Goal: Transaction & Acquisition: Purchase product/service

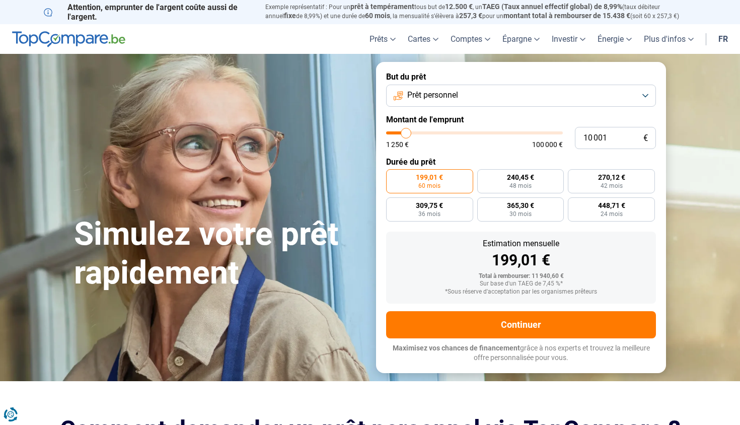
click at [648, 94] on button "Prêt personnel" at bounding box center [521, 96] width 270 height 22
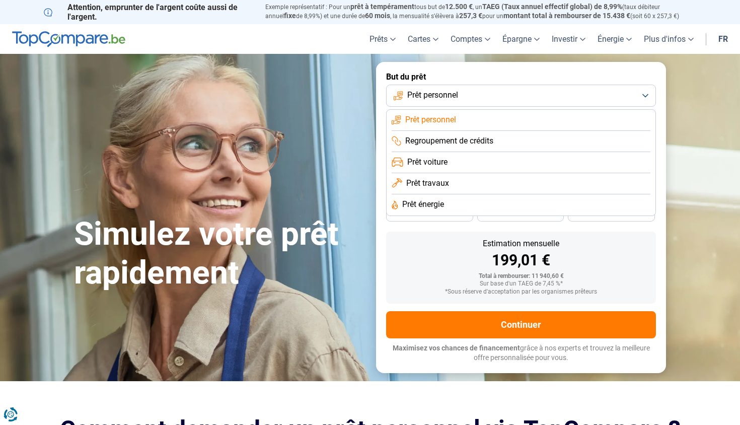
click at [451, 183] on li "Prêt travaux" at bounding box center [520, 183] width 259 height 21
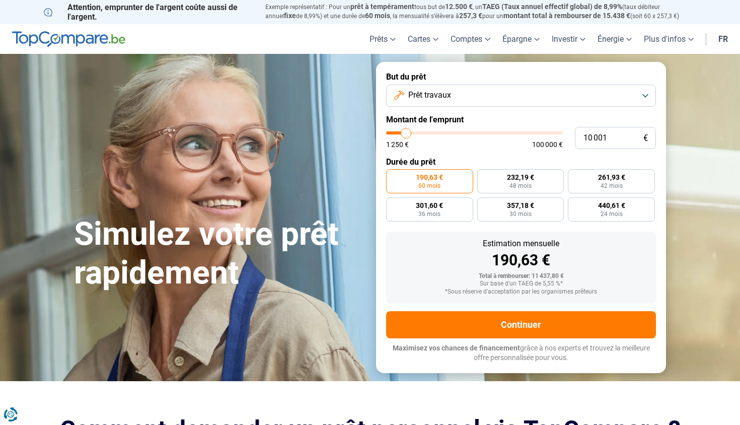
type input "10 250"
type input "10250"
type input "10 750"
type input "10750"
type input "12 750"
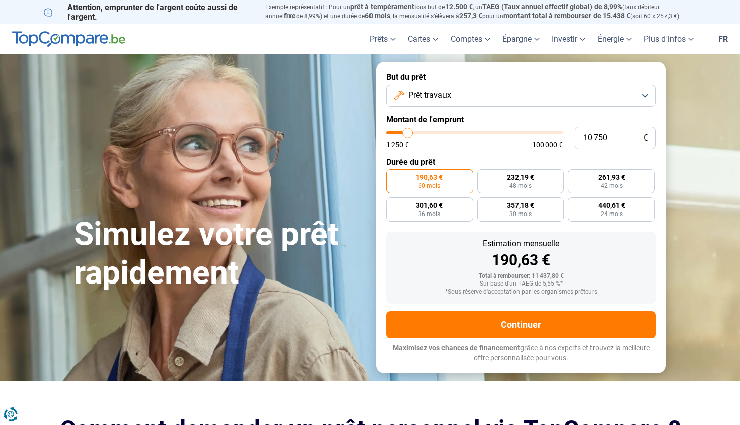
type input "12750"
type input "16 250"
type input "16250"
type input "19 750"
type input "19750"
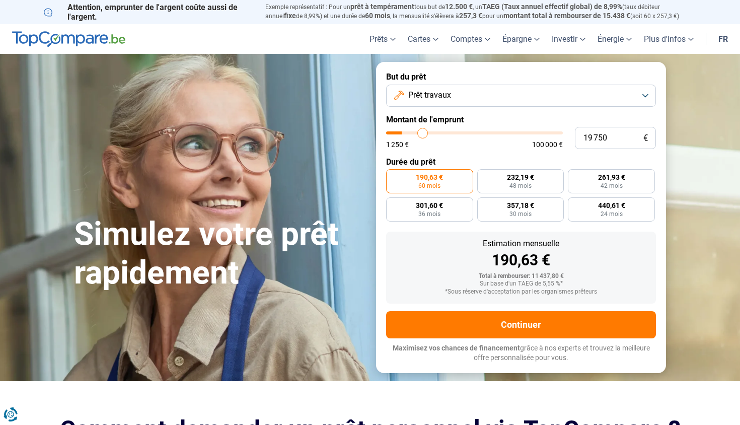
type input "23 750"
type input "23750"
type input "27 250"
type input "27250"
type input "31 250"
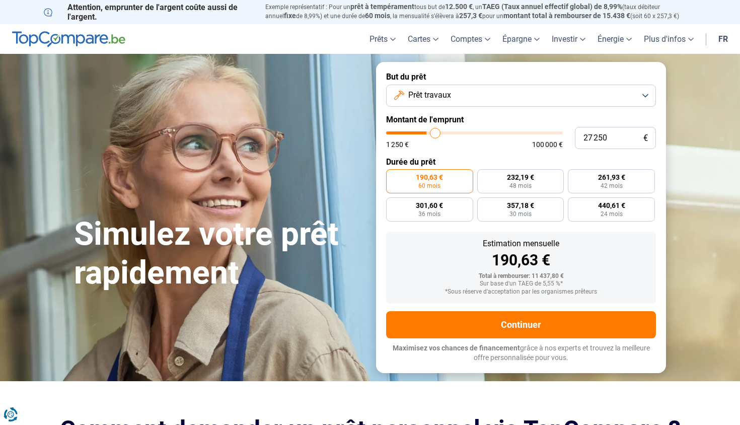
type input "31250"
type input "36 000"
type input "36000"
type input "41 000"
type input "41000"
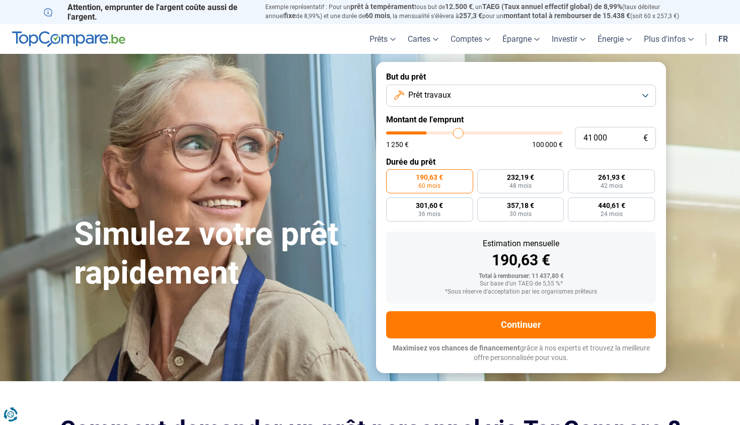
type input "46 750"
type input "46750"
type input "52 000"
type input "52000"
type input "56 250"
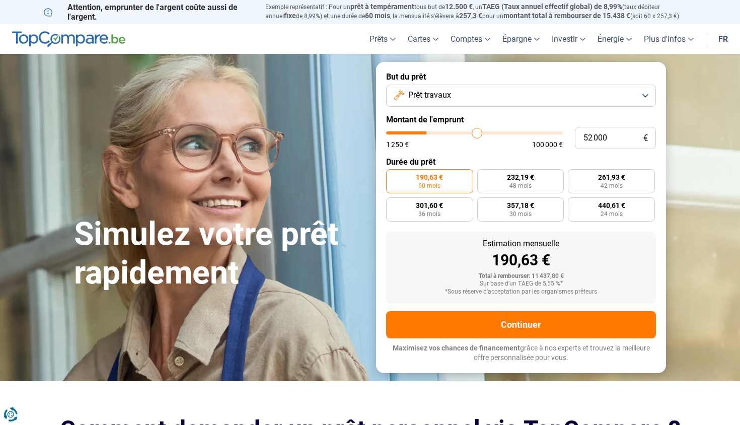
type input "56250"
type input "59 250"
type input "59250"
type input "61 500"
type input "61500"
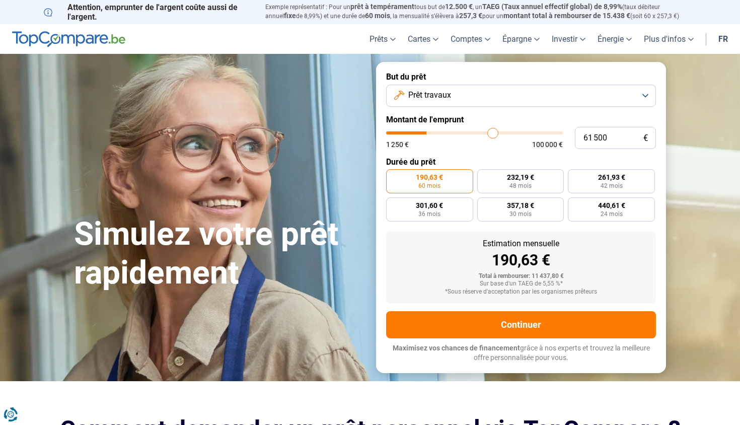
type input "63 500"
type input "63500"
type input "65 000"
type input "65000"
type input "66 000"
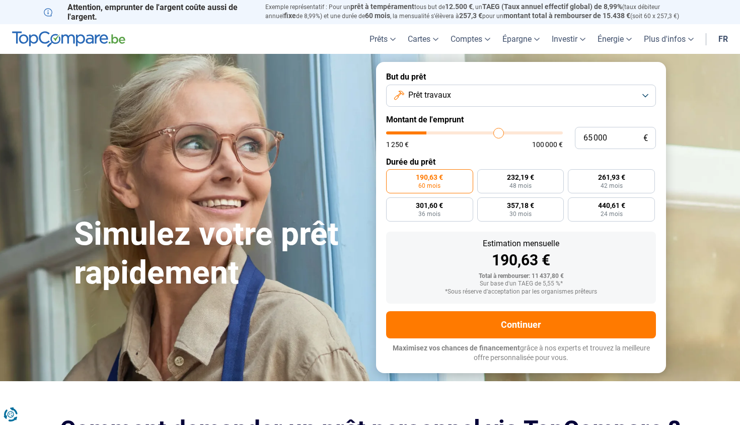
type input "66000"
type input "67 000"
type input "67000"
type input "67 500"
type input "67500"
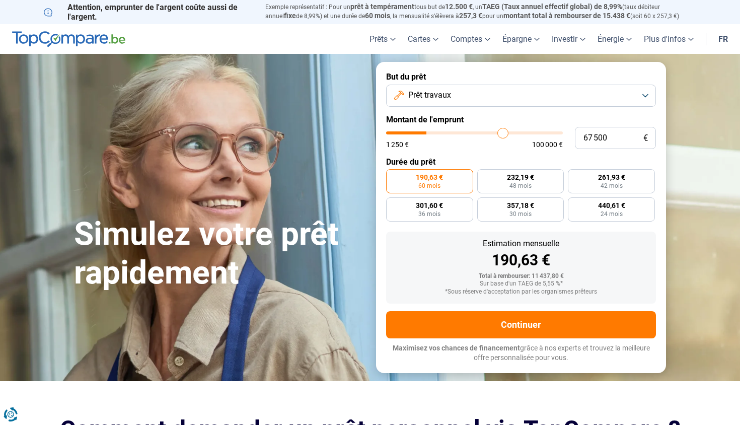
type input "68 250"
type input "68250"
type input "68 750"
type input "68750"
type input "69 500"
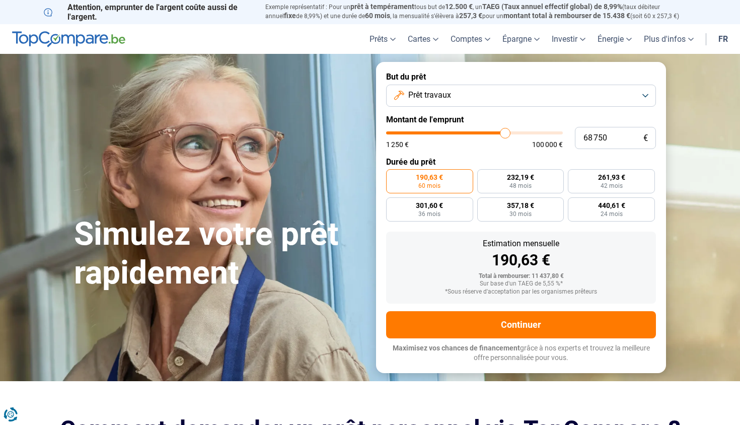
type input "69500"
type input "70 000"
type input "70000"
type input "71 000"
type input "71000"
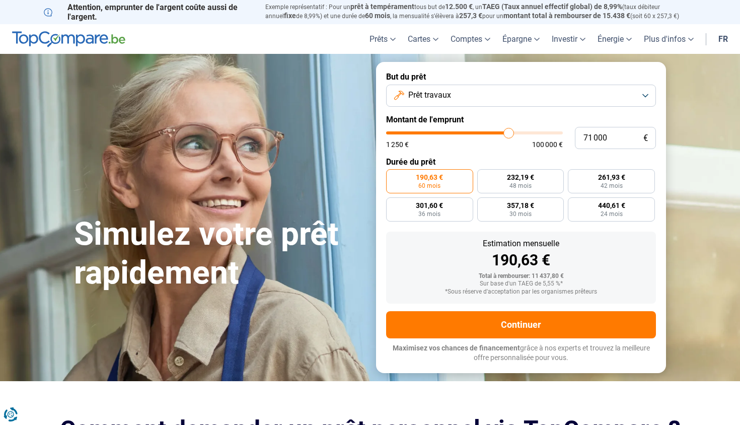
type input "71 750"
type input "71750"
type input "72 750"
type input "72750"
type input "74 250"
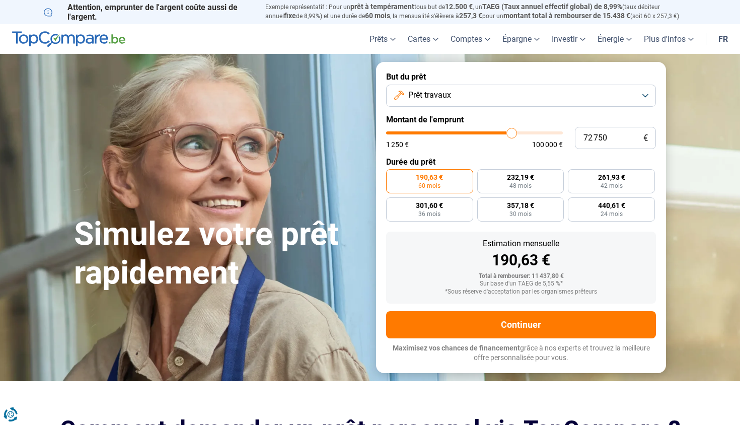
type input "74250"
type input "75 750"
type input "75750"
type input "77 500"
type input "77500"
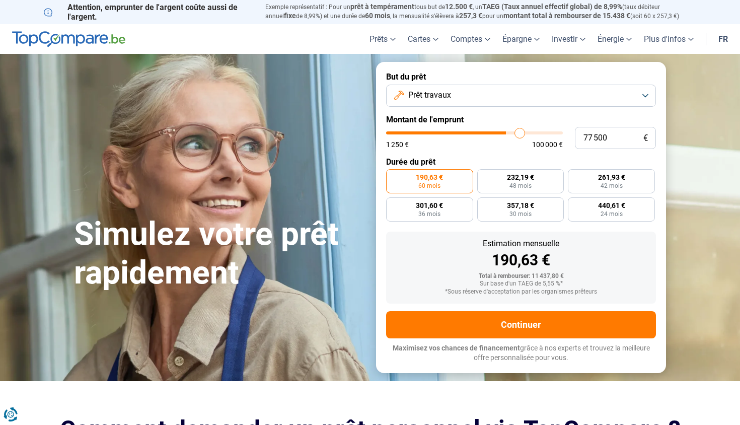
type input "80 000"
type input "80000"
type input "81 750"
type input "81750"
type input "83 500"
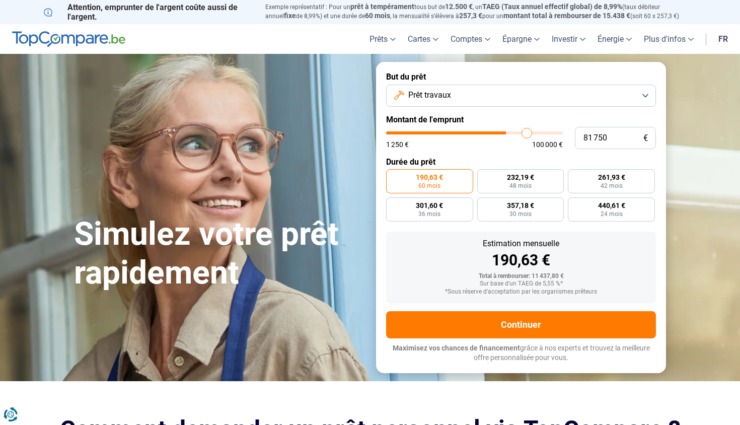
type input "83500"
type input "84 750"
type input "84750"
type input "86 000"
type input "86000"
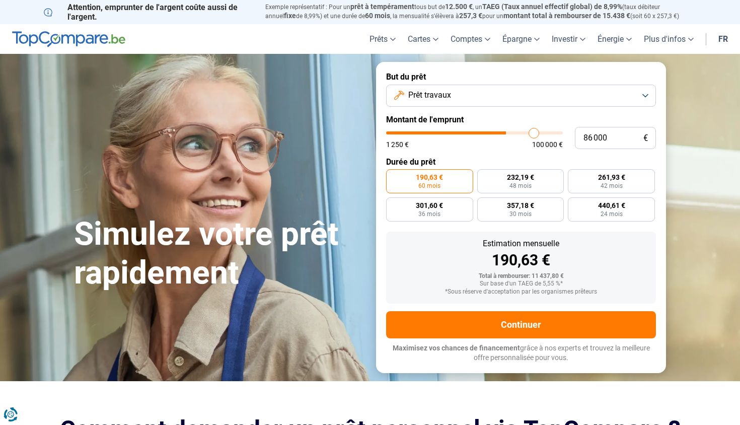
type input "87 250"
type input "87250"
type input "88 000"
type input "88000"
type input "89 000"
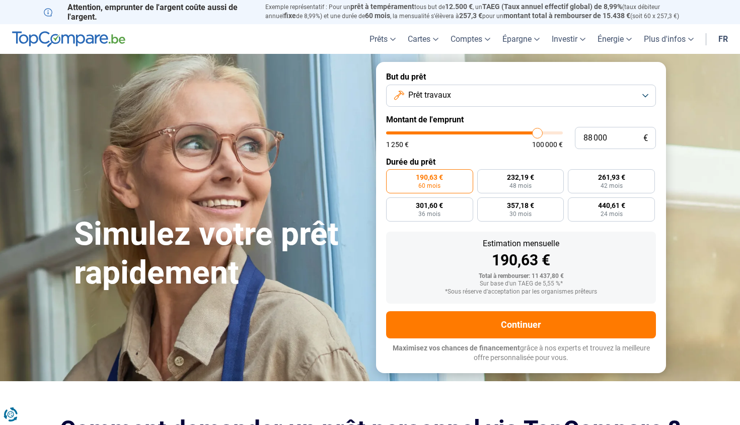
type input "89000"
type input "89 750"
type input "89750"
type input "90 250"
type input "90250"
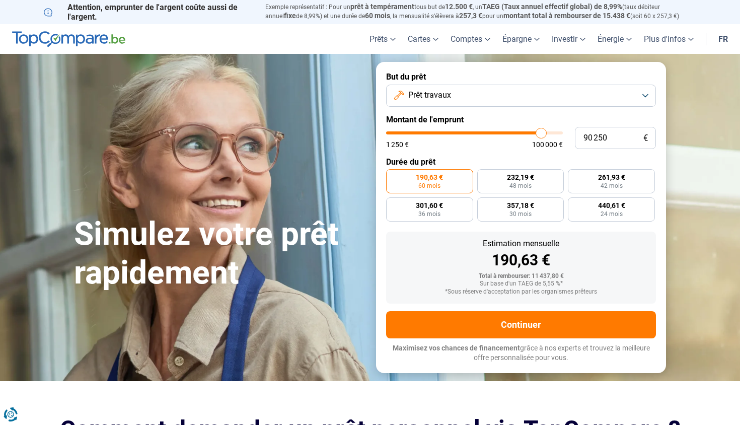
type input "90 500"
type input "90500"
type input "90 750"
type input "90750"
type input "91 000"
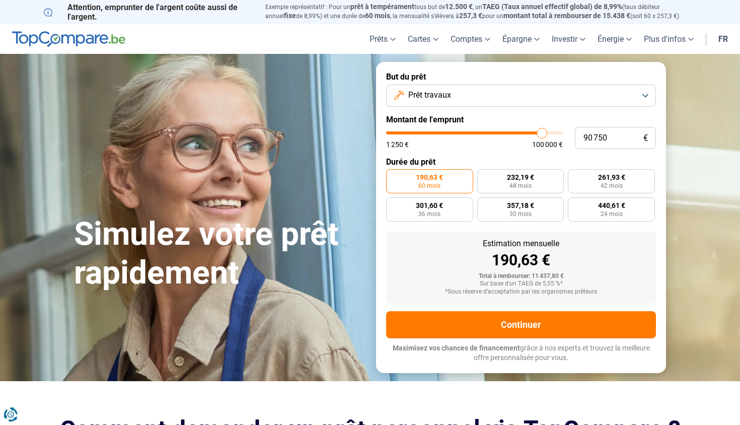
type input "91000"
type input "91 250"
type input "91250"
type input "91 750"
type input "91750"
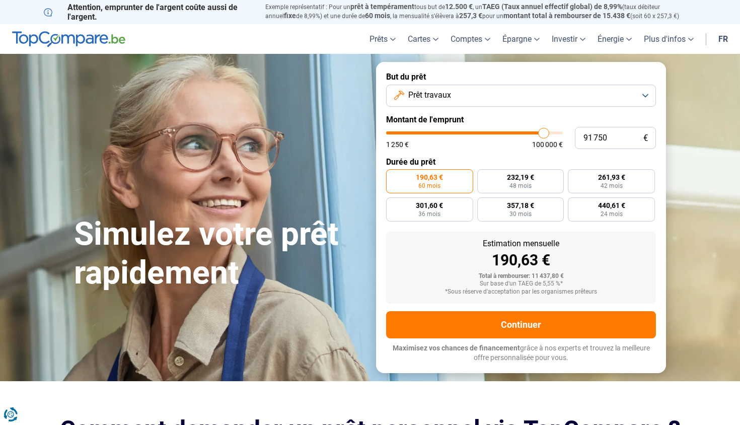
type input "92 000"
drag, startPoint x: 407, startPoint y: 130, endPoint x: 543, endPoint y: 133, distance: 136.9
type input "92000"
click at [543, 133] on input "range" at bounding box center [474, 132] width 177 height 3
radio input "false"
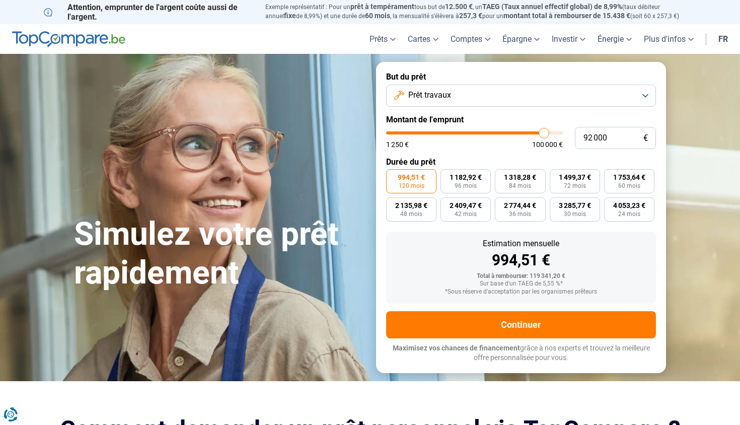
type input "92 250"
type input "92250"
type input "93 500"
type input "93500"
type input "94 750"
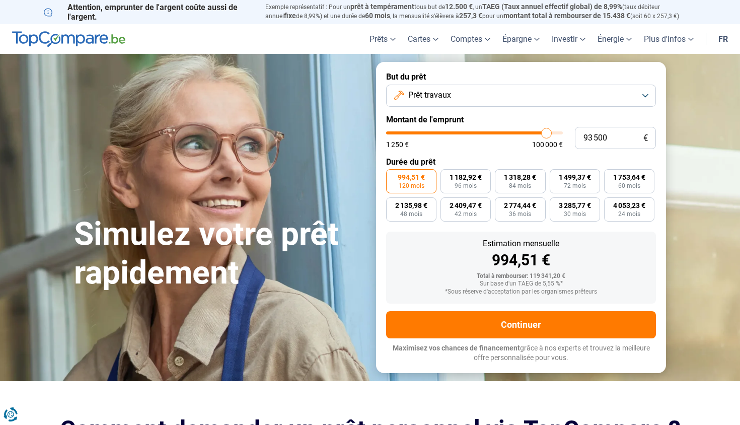
type input "94750"
type input "95 750"
type input "95750"
type input "97 000"
type input "97000"
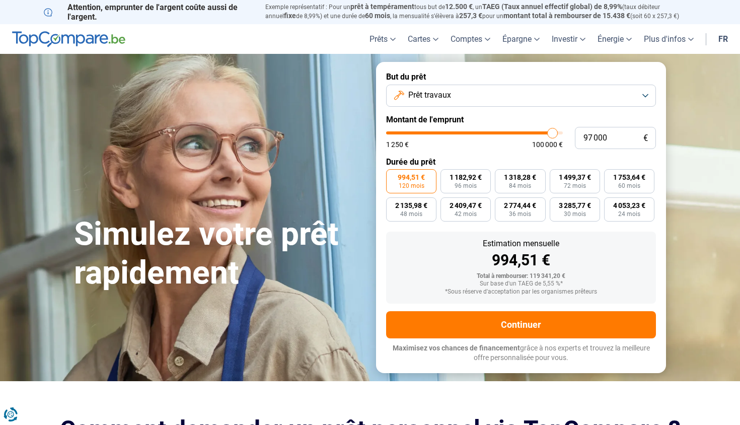
type input "98 500"
type input "98500"
type input "99 750"
type input "99750"
type input "100 000"
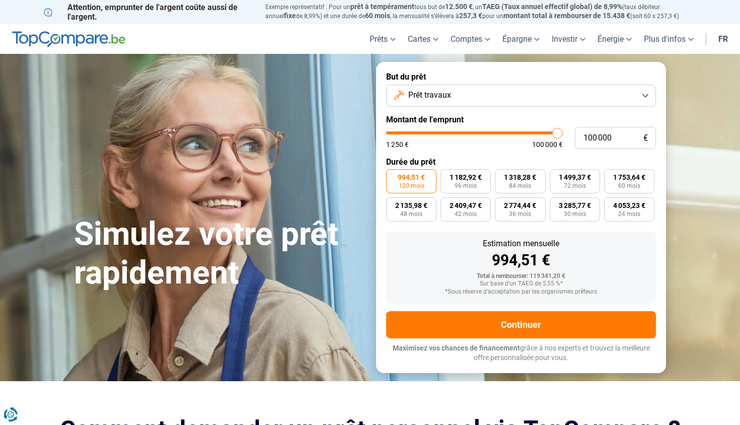
drag, startPoint x: 543, startPoint y: 133, endPoint x: 573, endPoint y: 134, distance: 29.2
type input "100000"
click at [572, 134] on div "100 000 € 1 250 € 100 000 €" at bounding box center [521, 138] width 270 height 22
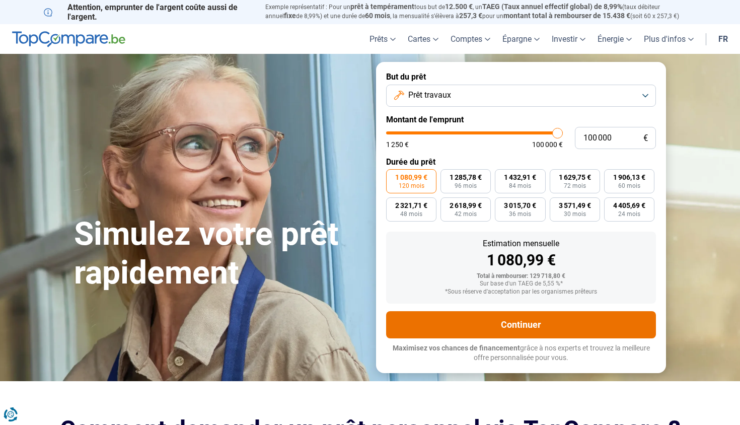
click at [530, 324] on button "Continuer" at bounding box center [521, 324] width 270 height 27
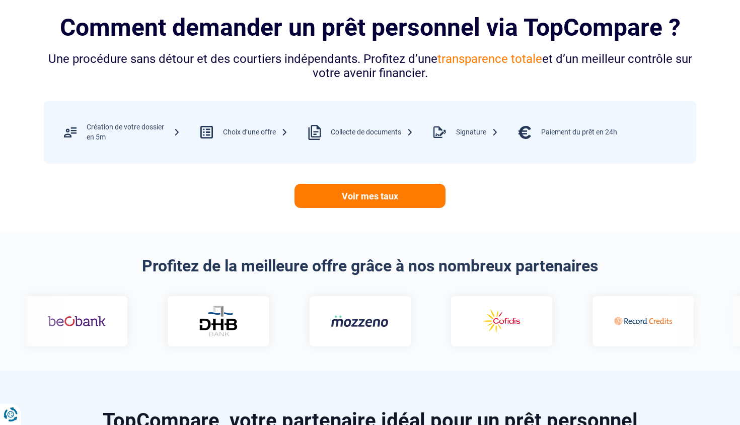
scroll to position [405, 0]
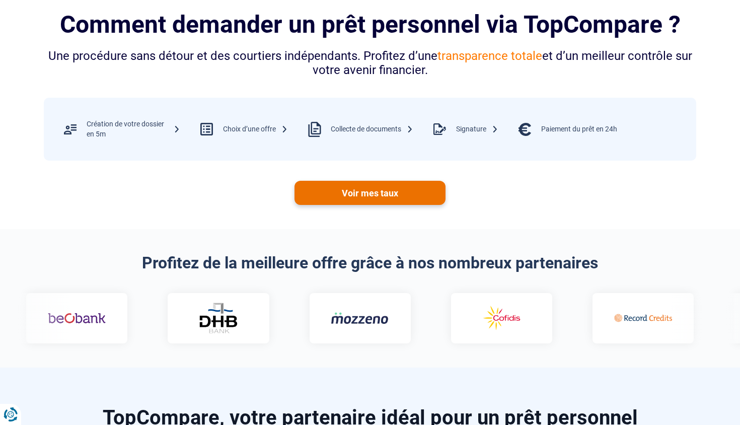
click at [362, 190] on link "Voir mes taux" at bounding box center [369, 193] width 151 height 24
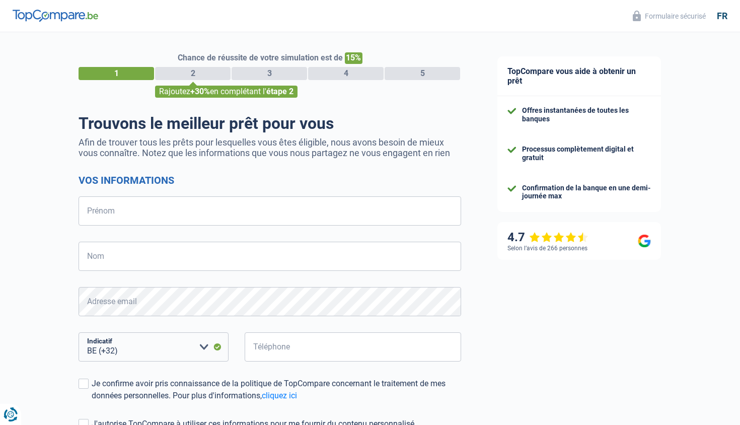
select select "32"
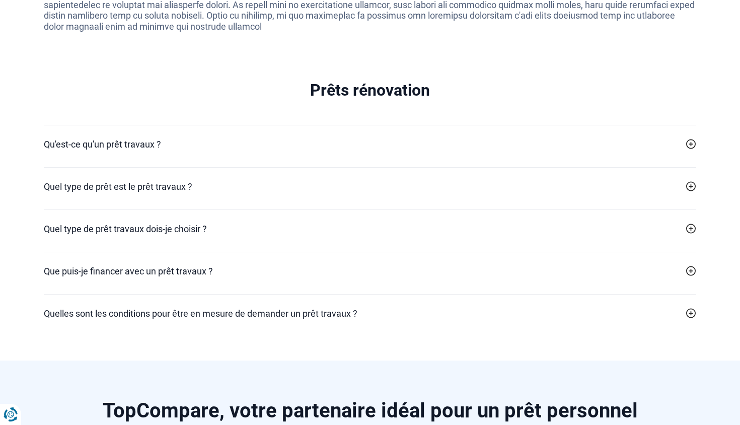
scroll to position [2059, 0]
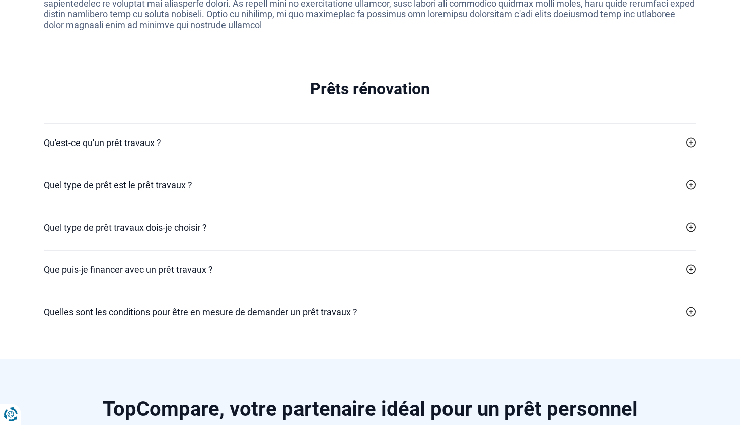
click at [142, 136] on h2 "Qu'est-ce qu'un prêt travaux ?" at bounding box center [102, 143] width 117 height 14
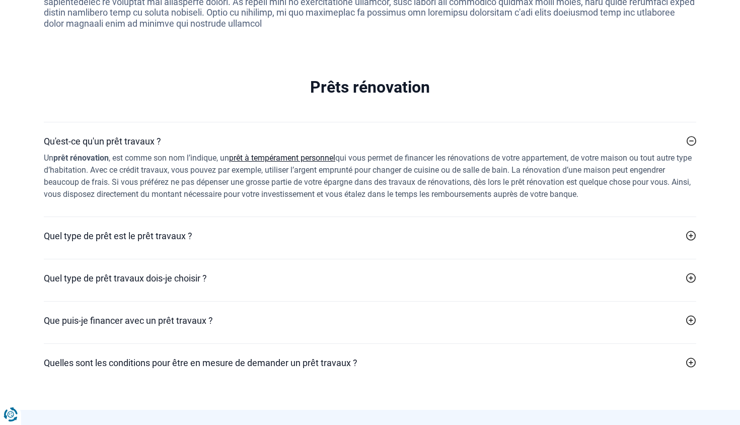
scroll to position [2059, 0]
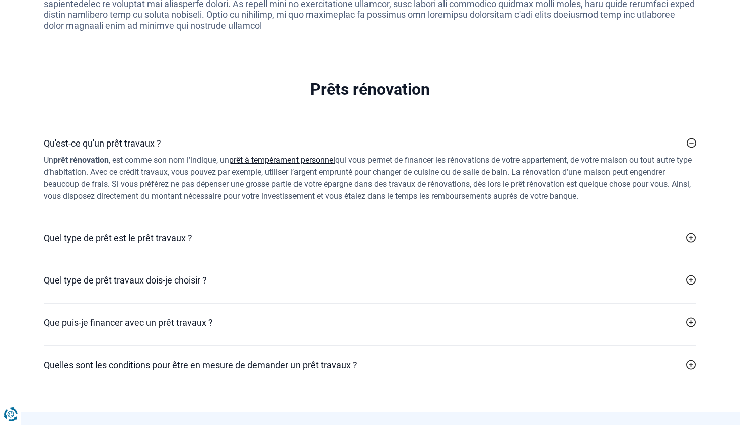
click at [162, 231] on h2 "Quel type de prêt est le prêt travaux ?" at bounding box center [118, 238] width 148 height 14
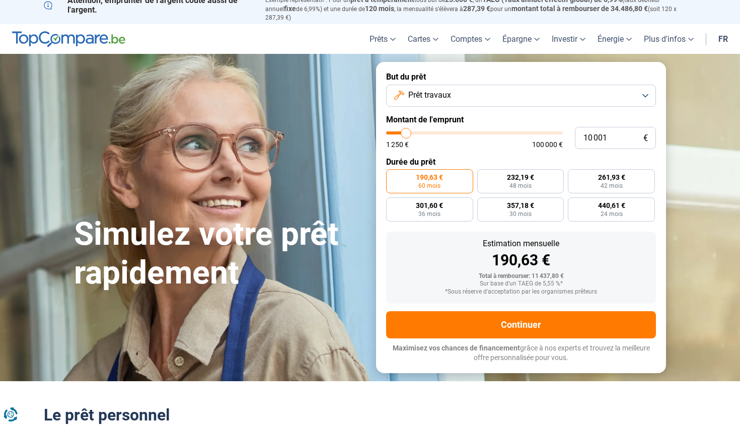
scroll to position [8, 0]
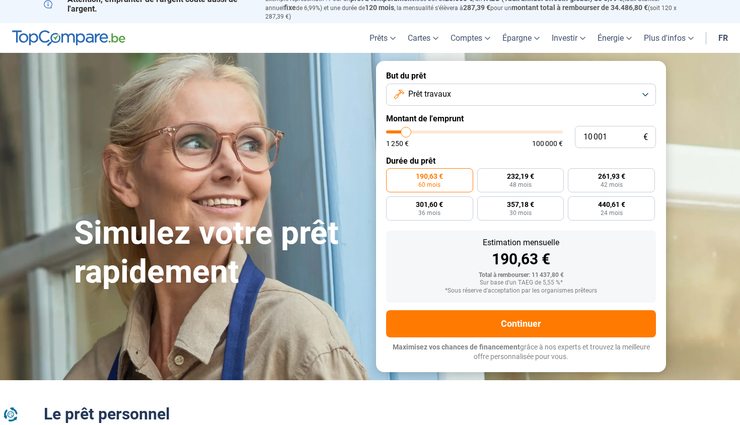
type input "10 250"
type input "10250"
type input "10 750"
type input "10750"
type input "12 000"
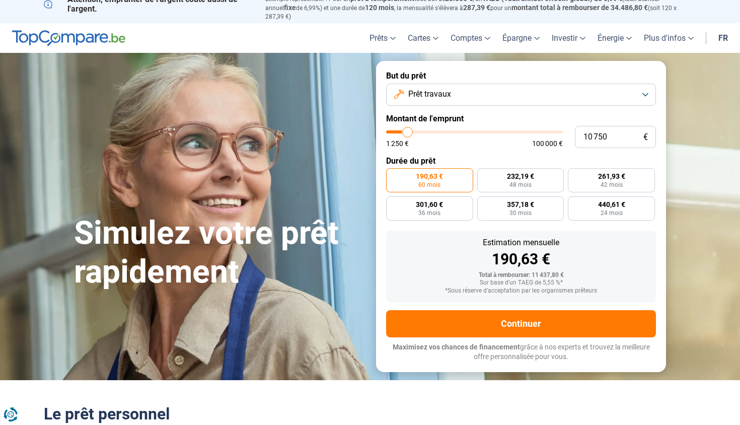
type input "12000"
type input "14 250"
type input "14250"
type input "19 500"
type input "19500"
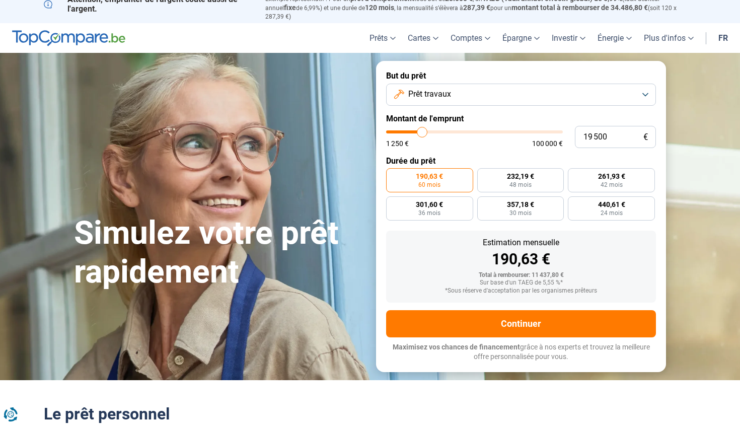
type input "26 750"
type input "26750"
type input "34 250"
type input "34250"
type input "42 000"
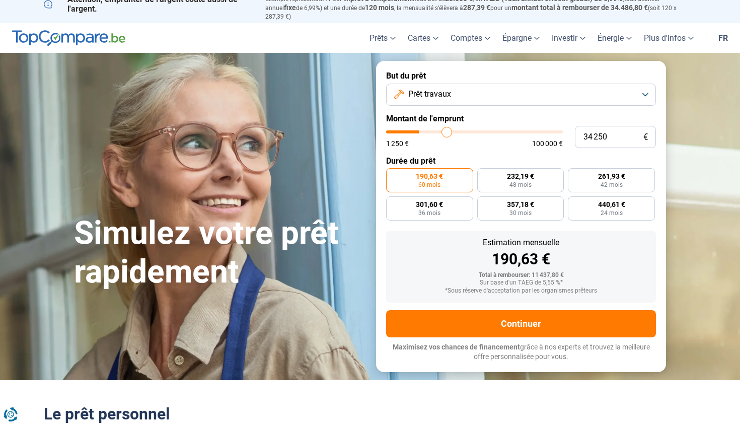
type input "42000"
type input "50 250"
type input "50250"
type input "57 750"
type input "57750"
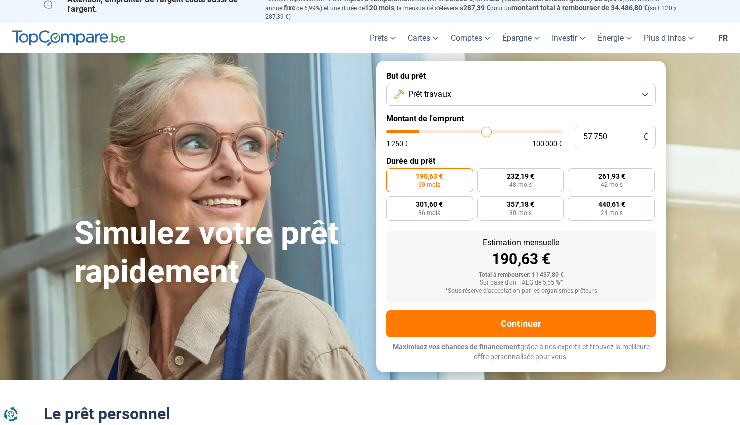
type input "65 250"
type input "65250"
type input "72 500"
type input "72500"
type input "79 500"
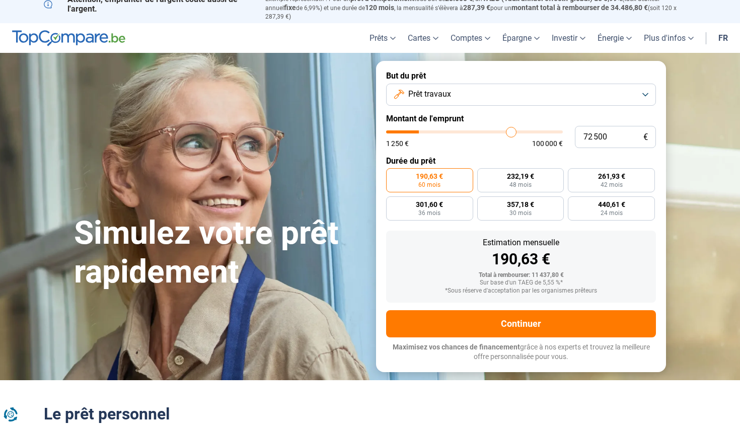
type input "79500"
type input "85 000"
type input "85000"
type input "88 750"
type input "88750"
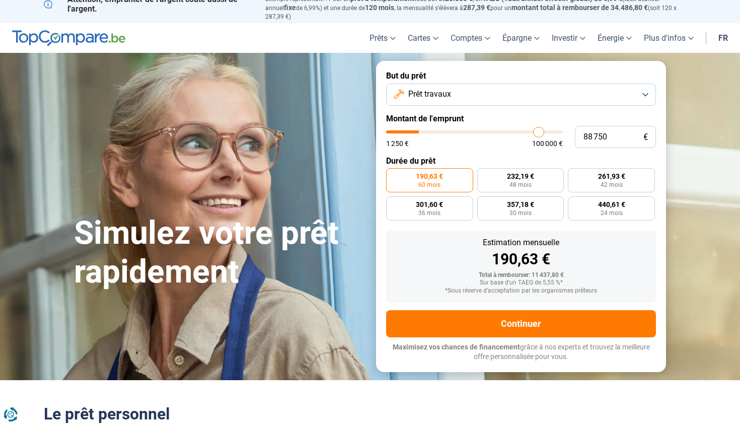
type input "91 000"
type input "91000"
type input "92 000"
type input "92000"
type input "92 500"
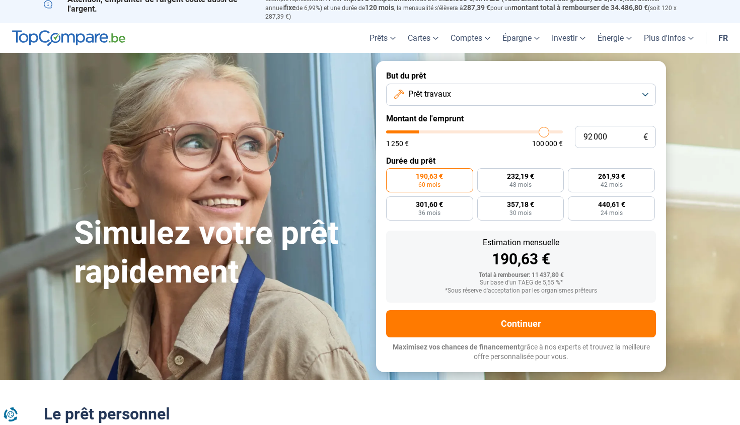
type input "92500"
type input "92 750"
type input "92750"
type input "93 250"
type input "93250"
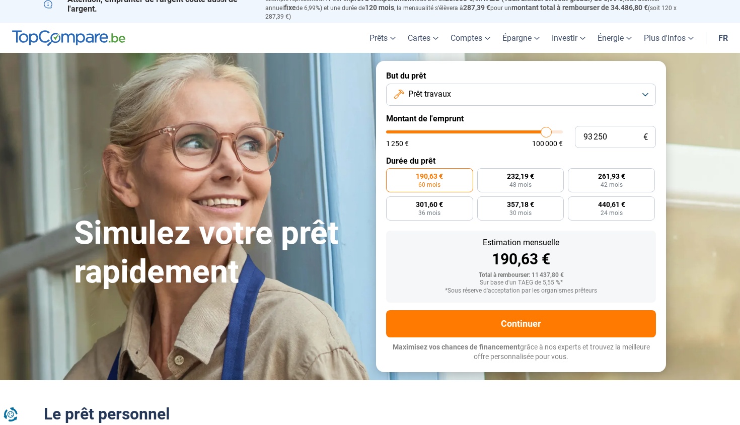
type input "93 500"
type input "93500"
type input "93 750"
type input "93750"
type input "94 000"
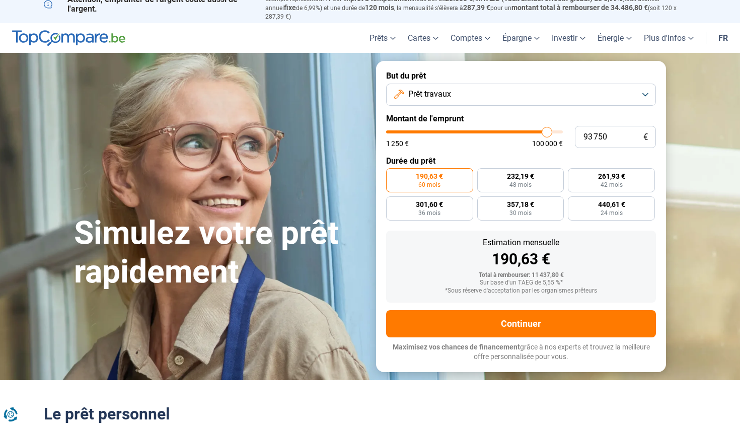
type input "94000"
type input "94 750"
type input "94750"
type input "95 250"
type input "95250"
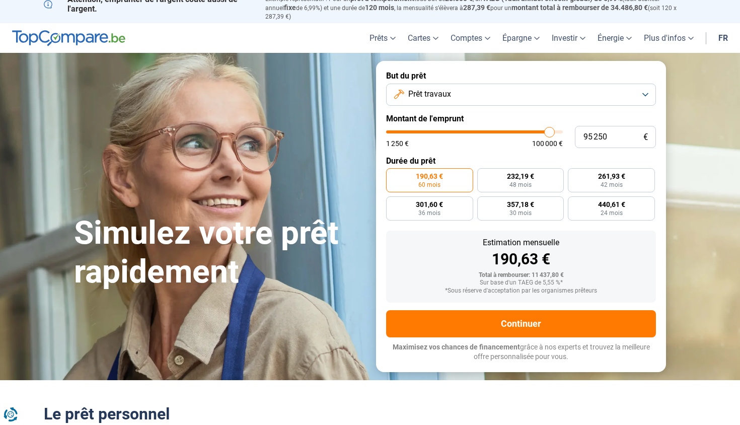
type input "96 250"
type input "96250"
type input "97 750"
type input "97750"
type input "99 500"
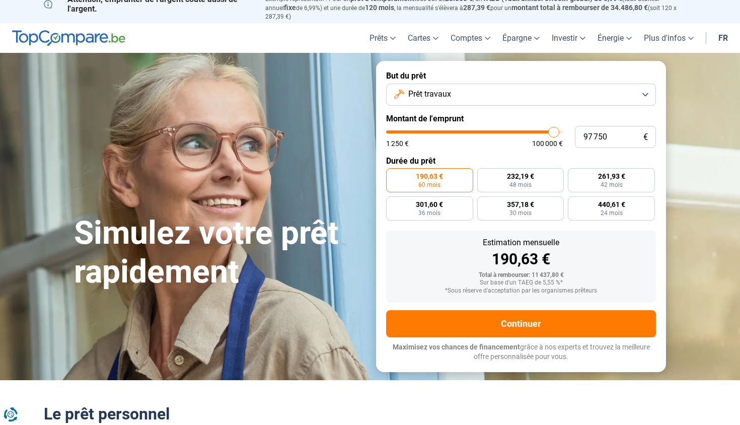
type input "99500"
type input "100 000"
drag, startPoint x: 407, startPoint y: 124, endPoint x: 575, endPoint y: 133, distance: 168.8
type input "100000"
click at [575, 133] on div "100 000 € 1 250 € 100 000 €" at bounding box center [521, 137] width 270 height 22
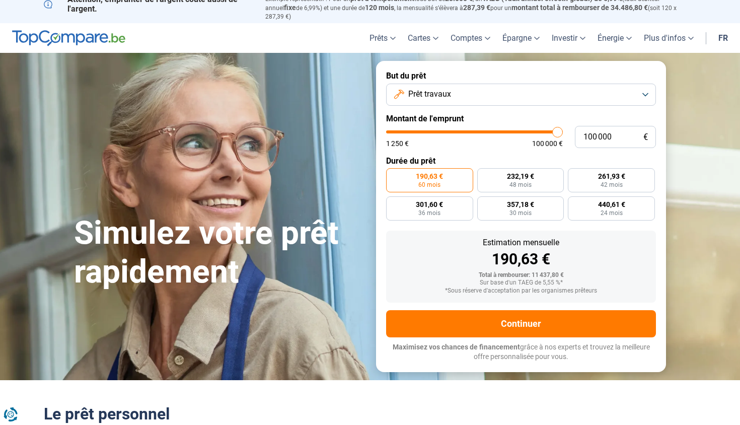
radio input "false"
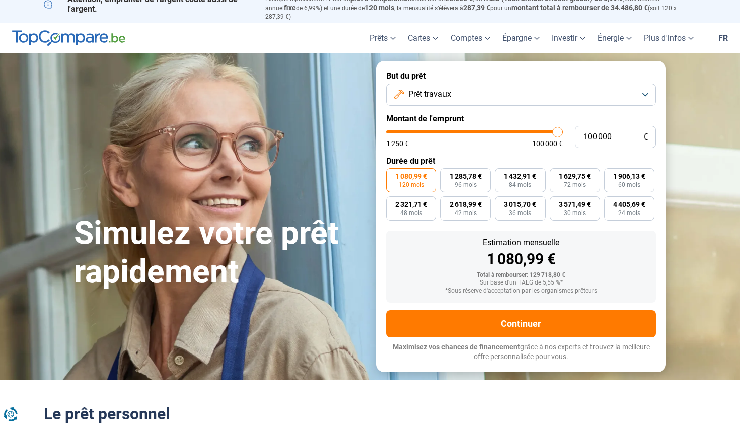
scroll to position [0, 0]
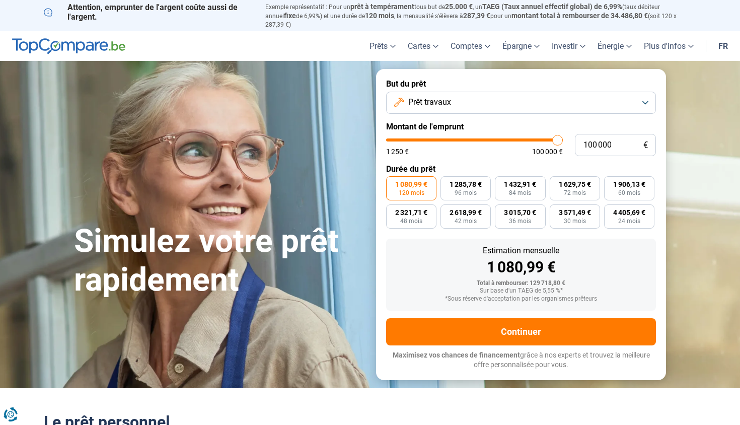
click at [403, 181] on label "1 080,99 € 120 mois" at bounding box center [411, 188] width 50 height 24
click at [392, 181] on input "1 080,99 € 120 mois" at bounding box center [389, 179] width 7 height 7
click at [403, 181] on label "1 080,99 € 120 mois" at bounding box center [411, 188] width 50 height 24
click at [392, 181] on input "1 080,99 € 120 mois" at bounding box center [389, 179] width 7 height 7
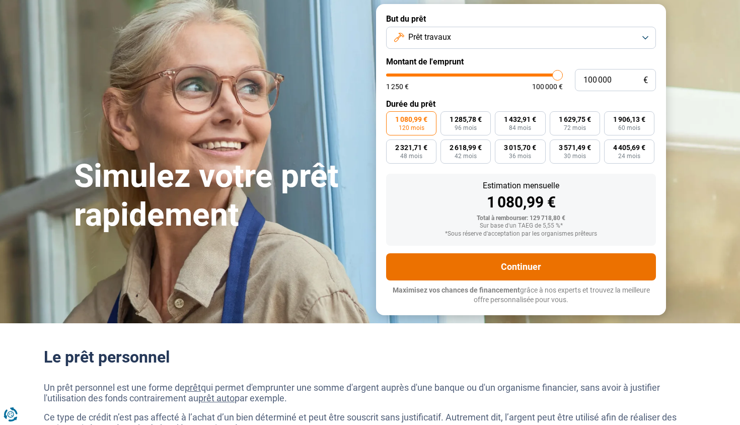
scroll to position [66, 0]
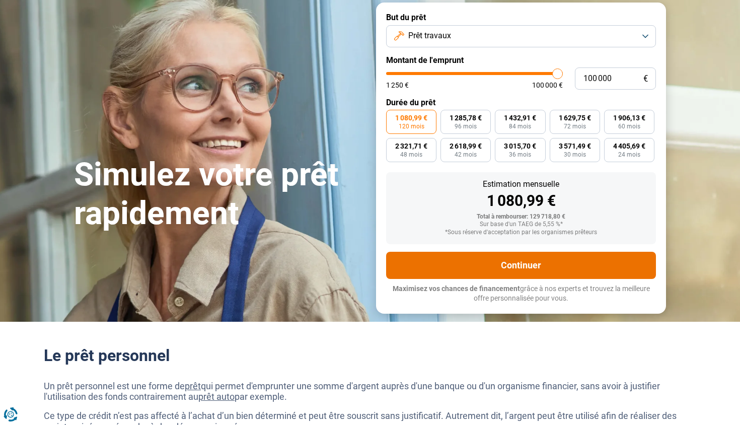
click at [482, 256] on button "Continuer" at bounding box center [521, 265] width 270 height 27
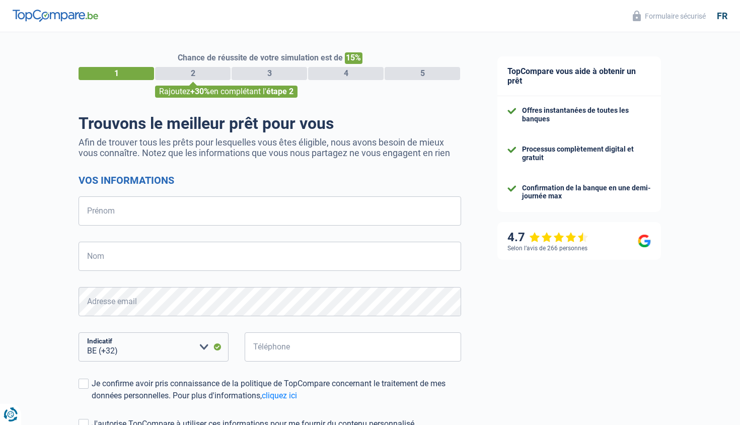
select select "32"
